Goal: Find specific page/section: Find specific page/section

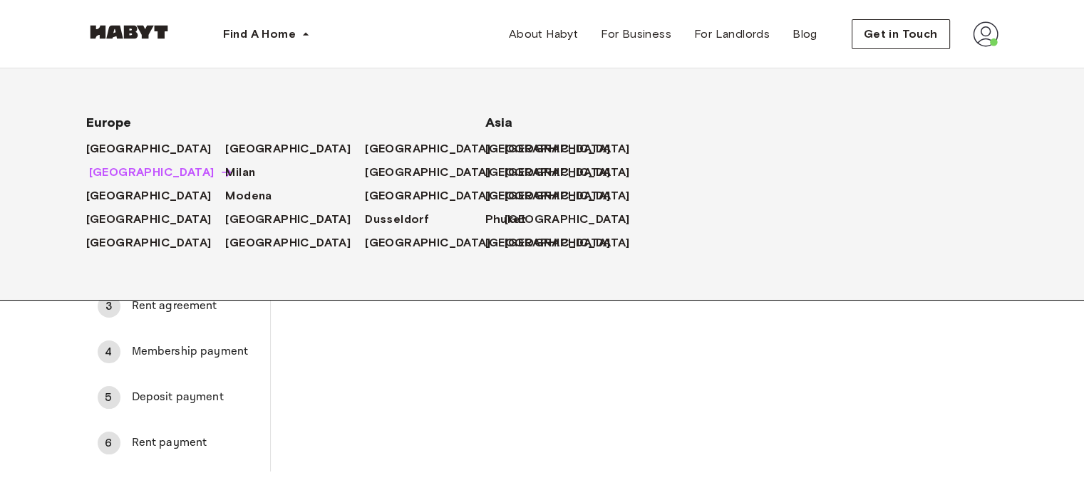
click at [111, 170] on span "[GEOGRAPHIC_DATA]" at bounding box center [151, 172] width 125 height 17
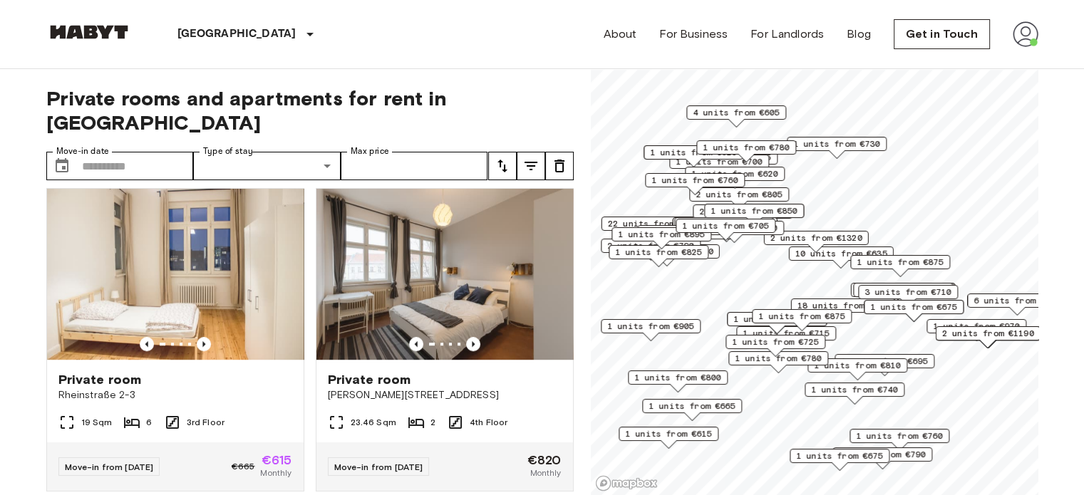
scroll to position [973, 0]
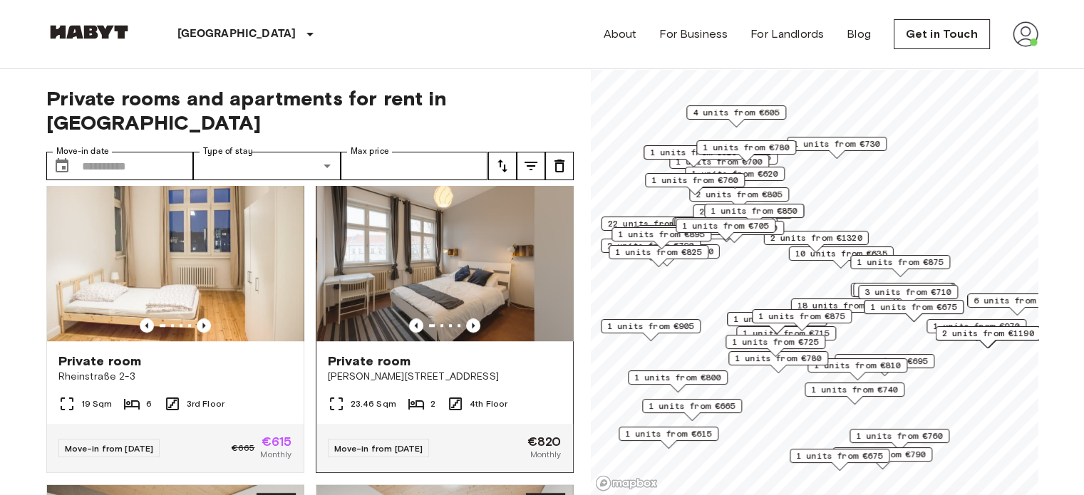
drag, startPoint x: 560, startPoint y: 275, endPoint x: 561, endPoint y: 296, distance: 20.7
click at [561, 296] on img at bounding box center [445, 255] width 257 height 171
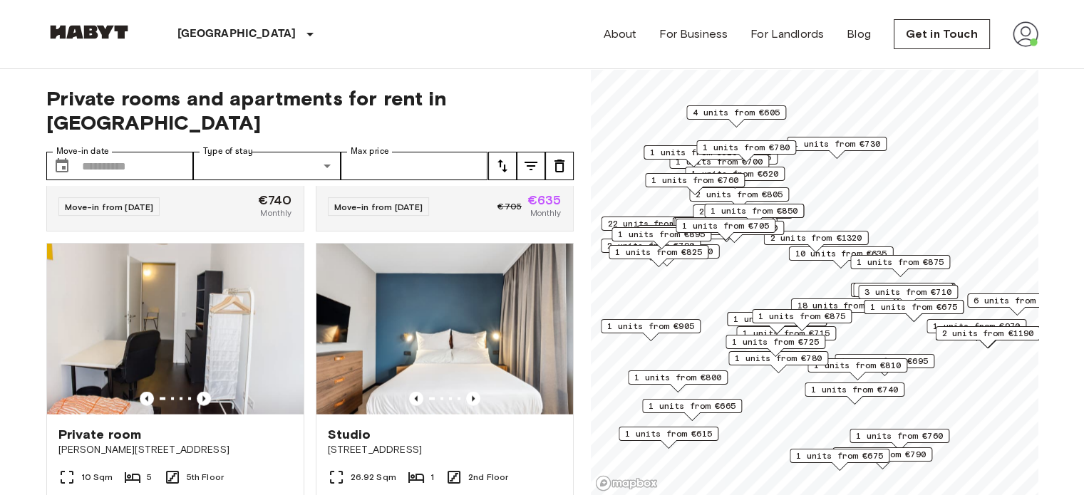
scroll to position [3105, 0]
